Goal: Book appointment/travel/reservation

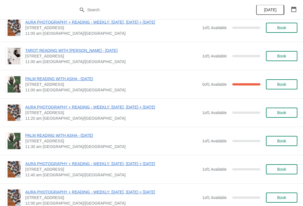
scroll to position [1219, 0]
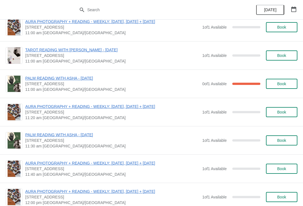
click at [280, 164] on button "Book" at bounding box center [281, 169] width 31 height 10
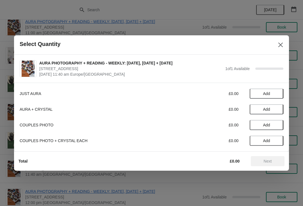
click at [262, 112] on button "Add" at bounding box center [267, 109] width 34 height 10
click at [259, 164] on button "Next" at bounding box center [268, 161] width 34 height 10
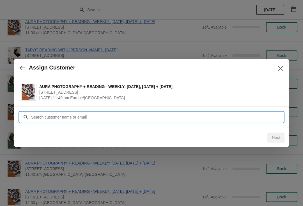
click at [173, 118] on input "Customer" at bounding box center [157, 117] width 253 height 10
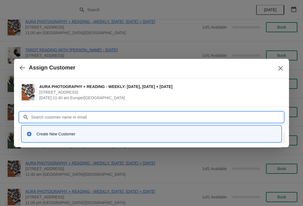
click at [159, 133] on div "Create New Customer" at bounding box center [156, 134] width 240 height 6
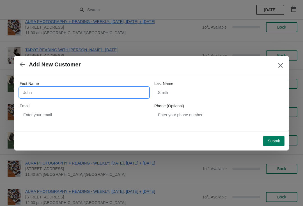
click at [112, 95] on input "First Name" at bounding box center [84, 93] width 129 height 10
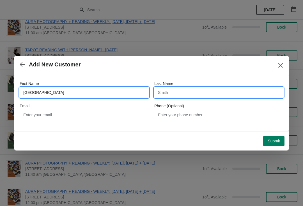
click at [197, 92] on input "Last Name" at bounding box center [218, 93] width 129 height 10
click at [84, 93] on input "[GEOGRAPHIC_DATA]" at bounding box center [84, 93] width 129 height 10
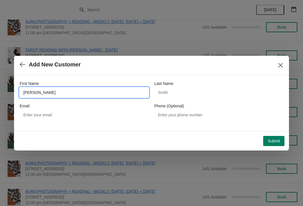
type input "[PERSON_NAME]"
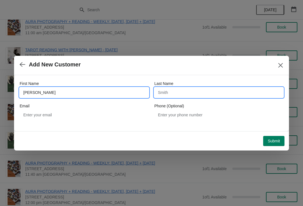
click at [200, 90] on input "Last Name" at bounding box center [218, 93] width 129 height 10
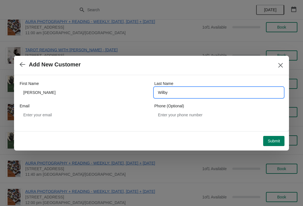
type input "Wilby"
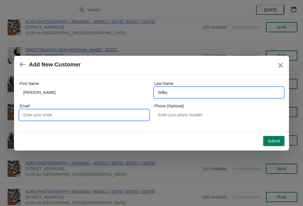
click at [134, 116] on input "Email" at bounding box center [84, 115] width 129 height 10
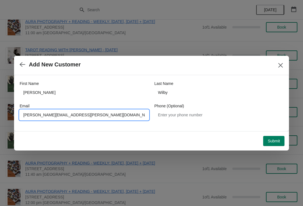
type input "[PERSON_NAME][EMAIL_ADDRESS][PERSON_NAME][DOMAIN_NAME]"
click at [215, 129] on div "First Name [PERSON_NAME] Last Name [PERSON_NAME] Email [PERSON_NAME][EMAIL_ADDR…" at bounding box center [151, 103] width 275 height 56
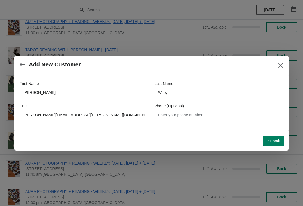
click at [272, 142] on span "Submit" at bounding box center [274, 141] width 12 height 4
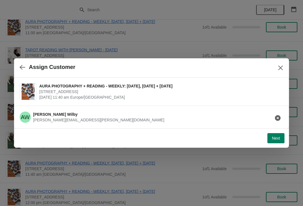
click at [272, 142] on button "Next" at bounding box center [275, 138] width 17 height 10
select select "Yes"
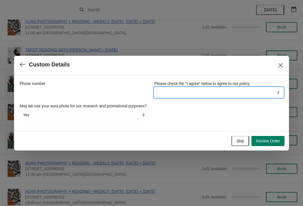
click at [271, 90] on select "I agree" at bounding box center [218, 93] width 129 height 10
select select "I agree"
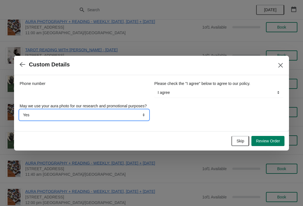
click at [131, 120] on select "Yes No" at bounding box center [84, 115] width 129 height 10
select select "No"
click at [134, 120] on select "Yes No" at bounding box center [84, 115] width 129 height 10
